Goal: Transaction & Acquisition: Purchase product/service

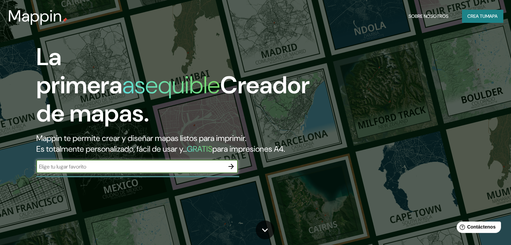
click at [481, 20] on font "Crea tu" at bounding box center [477, 16] width 18 height 9
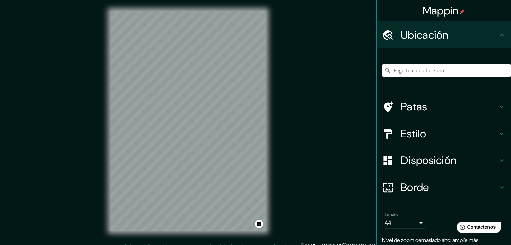
click at [395, 67] on input "Elige tu ciudad o zona" at bounding box center [446, 71] width 129 height 12
click at [429, 73] on input "Bidiga, Boulgou, [GEOGRAPHIC_DATA]" at bounding box center [446, 71] width 129 height 12
type input "Bidiga, Boulgou, [GEOGRAPHIC_DATA]"
click at [503, 69] on icon "Claro" at bounding box center [505, 70] width 5 height 5
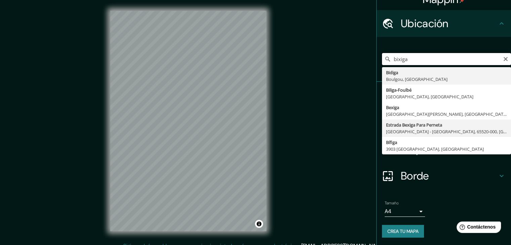
scroll to position [12, 0]
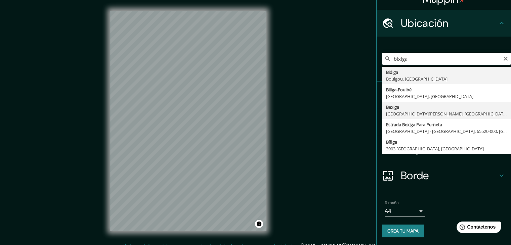
type input "Bexiga, [GEOGRAPHIC_DATA][PERSON_NAME], [GEOGRAPHIC_DATA], [GEOGRAPHIC_DATA]"
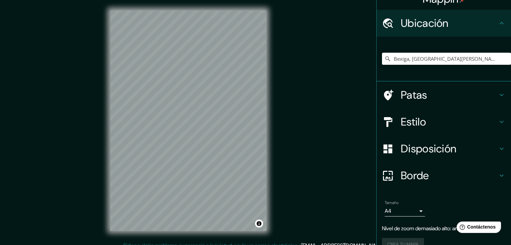
scroll to position [0, 0]
click at [506, 55] on input "Bexiga, [GEOGRAPHIC_DATA][PERSON_NAME], [GEOGRAPHIC_DATA], [GEOGRAPHIC_DATA]" at bounding box center [446, 59] width 129 height 12
click at [503, 60] on icon "Claro" at bounding box center [505, 58] width 5 height 5
type input "b"
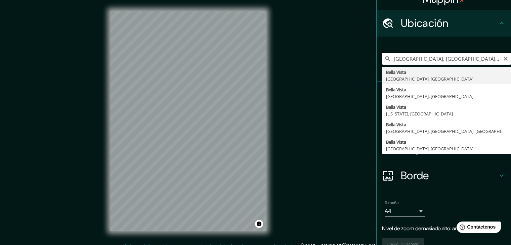
click at [502, 62] on input "[GEOGRAPHIC_DATA], [GEOGRAPHIC_DATA], [GEOGRAPHIC_DATA]" at bounding box center [446, 59] width 129 height 12
type input "[GEOGRAPHIC_DATA], [GEOGRAPHIC_DATA], [GEOGRAPHIC_DATA]"
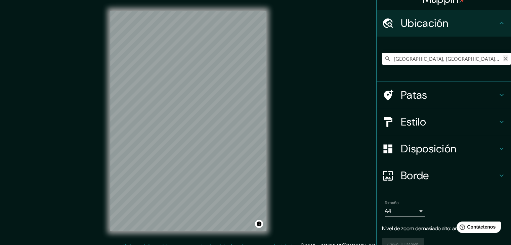
click at [503, 60] on icon "Claro" at bounding box center [505, 58] width 5 height 5
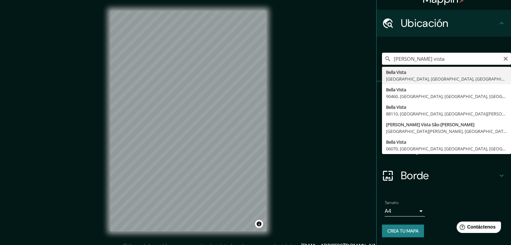
type input "[PERSON_NAME][GEOGRAPHIC_DATA], [GEOGRAPHIC_DATA], [GEOGRAPHIC_DATA], [GEOGRAPH…"
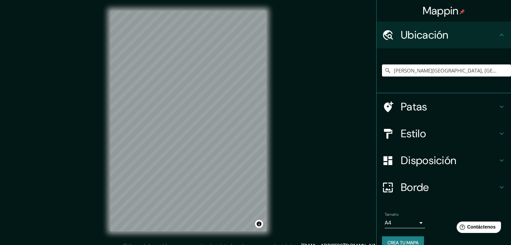
click at [441, 142] on div "Estilo" at bounding box center [444, 133] width 135 height 27
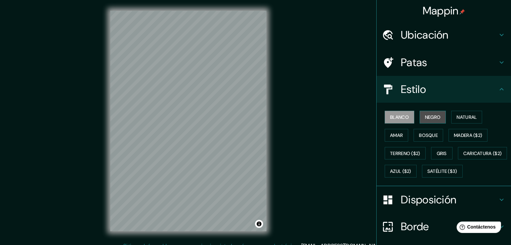
click at [428, 120] on font "Negro" at bounding box center [433, 117] width 16 height 9
click at [398, 117] on font "Blanco" at bounding box center [399, 117] width 19 height 6
click at [420, 113] on button "Negro" at bounding box center [433, 117] width 27 height 13
click at [437, 151] on font "Gris" at bounding box center [442, 154] width 10 height 6
click at [400, 113] on font "Blanco" at bounding box center [399, 117] width 19 height 9
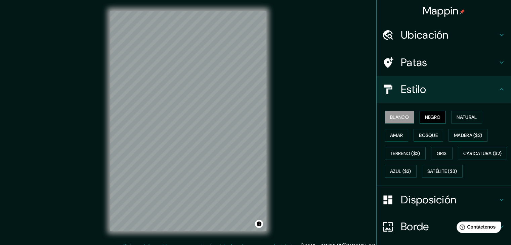
click at [425, 111] on button "Negro" at bounding box center [433, 117] width 27 height 13
click at [447, 153] on button "Gris" at bounding box center [442, 153] width 22 height 13
click at [425, 117] on font "Negro" at bounding box center [433, 117] width 16 height 6
click at [426, 135] on font "Bosque" at bounding box center [428, 135] width 19 height 6
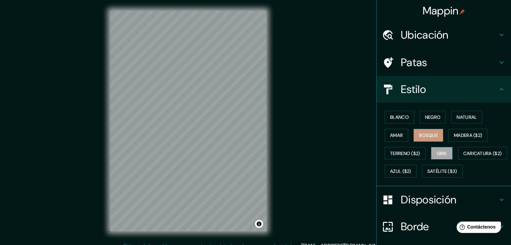
click at [437, 151] on font "Gris" at bounding box center [442, 154] width 10 height 6
click at [439, 115] on button "Negro" at bounding box center [433, 117] width 27 height 13
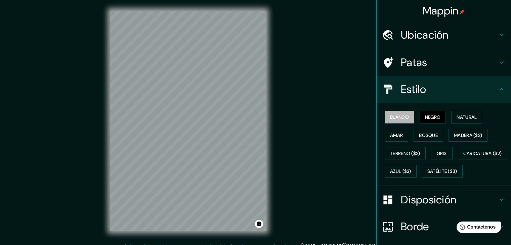
click at [399, 116] on font "Blanco" at bounding box center [399, 117] width 19 height 6
click at [432, 114] on font "Negro" at bounding box center [433, 117] width 16 height 6
click at [405, 116] on button "Blanco" at bounding box center [400, 117] width 30 height 13
click at [426, 114] on font "Negro" at bounding box center [433, 117] width 16 height 6
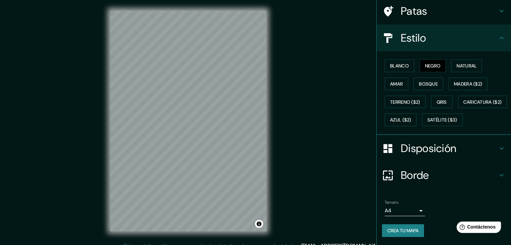
click at [418, 174] on font "Borde" at bounding box center [415, 175] width 28 height 14
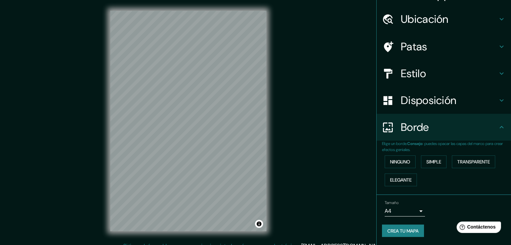
scroll to position [15, 0]
click at [394, 212] on body "Mappin Ubicación [PERSON_NAME][GEOGRAPHIC_DATA], [GEOGRAPHIC_DATA], [GEOGRAPHIC…" at bounding box center [255, 122] width 511 height 245
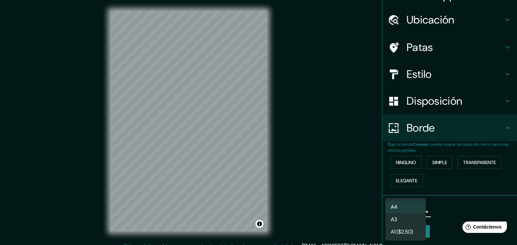
click at [436, 210] on div at bounding box center [258, 122] width 517 height 245
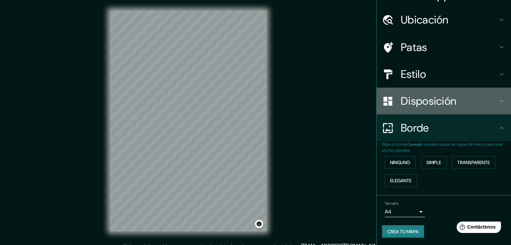
click at [423, 102] on font "Disposición" at bounding box center [428, 101] width 55 height 14
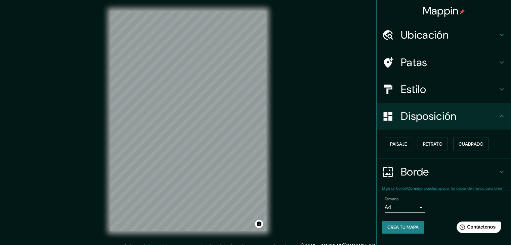
scroll to position [0, 0]
click at [456, 141] on button "Cuadrado" at bounding box center [472, 144] width 36 height 13
